Goal: Register for event/course

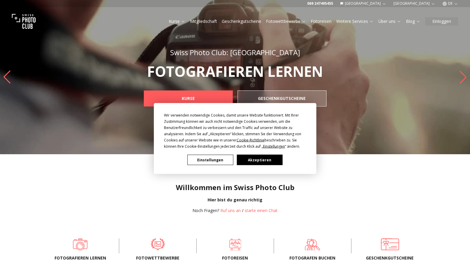
click at [267, 161] on button "Akzeptieren" at bounding box center [260, 160] width 46 height 10
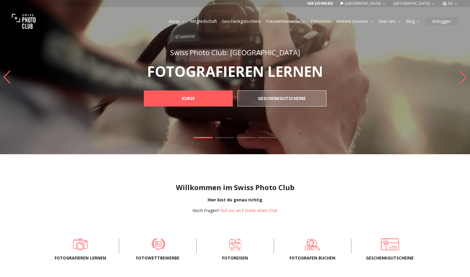
click at [156, 246] on span at bounding box center [158, 244] width 59 height 18
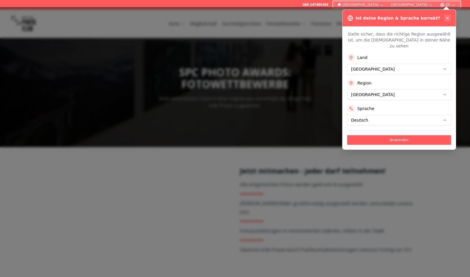
click at [448, 19] on icon at bounding box center [447, 18] width 2 height 2
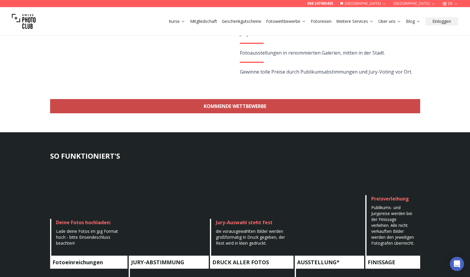
scroll to position [208, 0]
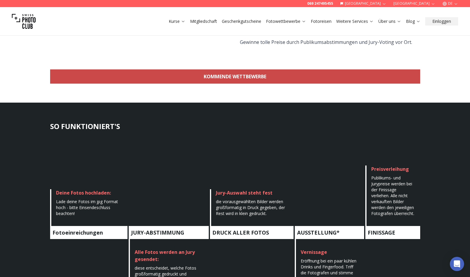
click at [152, 75] on link "KOMMENDE WETTBEWERBE" at bounding box center [235, 76] width 370 height 14
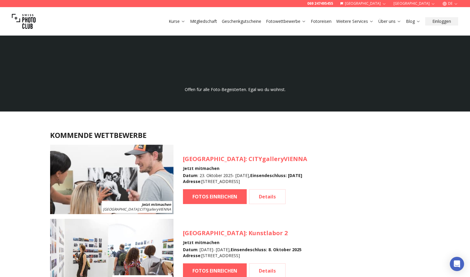
scroll to position [528, 0]
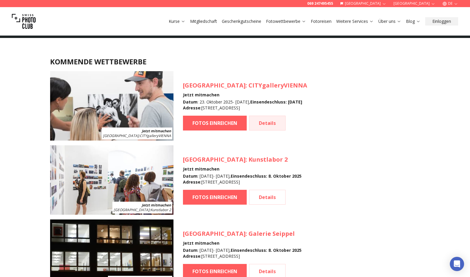
click at [272, 122] on link "Details" at bounding box center [267, 123] width 36 height 15
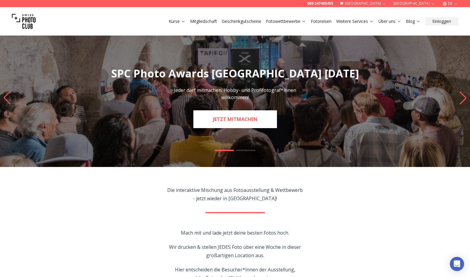
click at [247, 121] on link "JETZT MITMACHEN" at bounding box center [235, 119] width 84 height 18
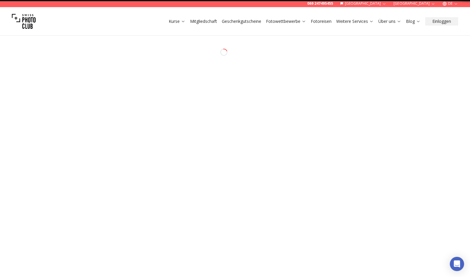
select select "*******"
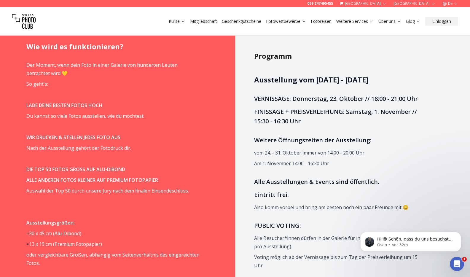
scroll to position [474, 0]
